Goal: Check status: Check status

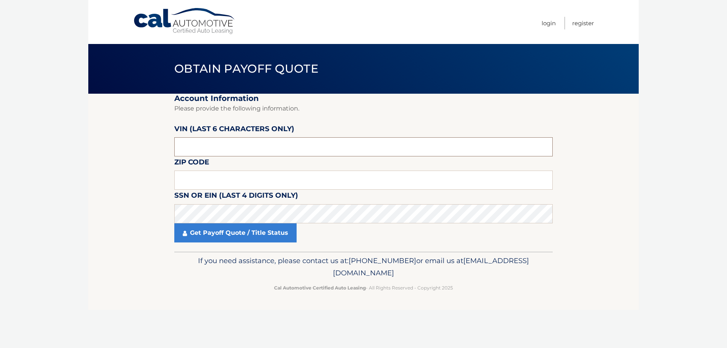
click at [206, 144] on input "text" at bounding box center [363, 146] width 378 height 19
type input "725813"
click at [201, 181] on input "text" at bounding box center [363, 179] width 378 height 19
type input "10970"
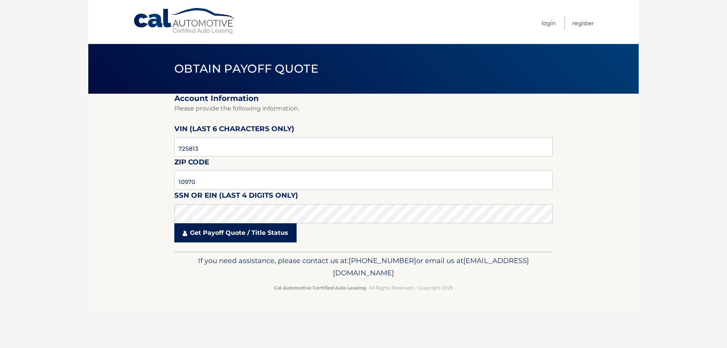
click at [263, 238] on link "Get Payoff Quote / Title Status" at bounding box center [235, 232] width 122 height 19
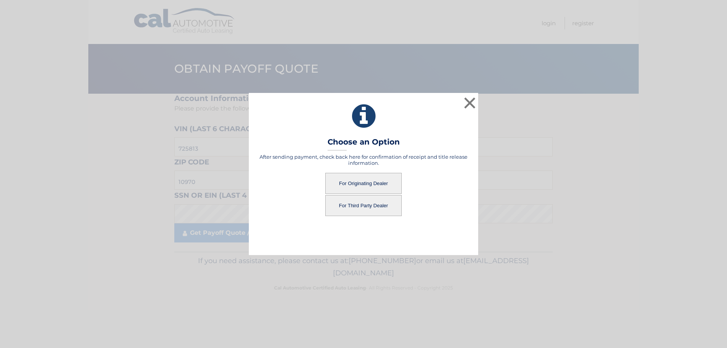
click at [367, 181] on button "For Originating Dealer" at bounding box center [363, 183] width 76 height 21
click at [378, 185] on button "For Originating Dealer" at bounding box center [363, 183] width 76 height 21
